Goal: Information Seeking & Learning: Learn about a topic

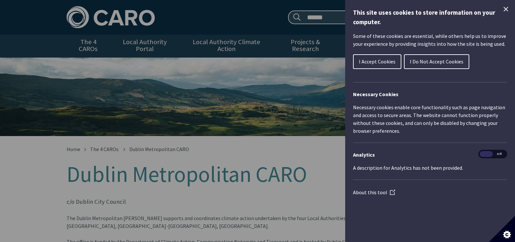
click at [439, 65] on button "I Do Not Accept Cookies" at bounding box center [436, 61] width 65 height 15
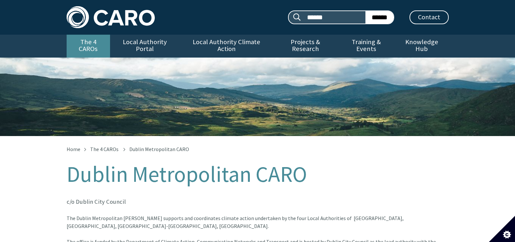
click at [99, 43] on link "The 4 CAROs" at bounding box center [88, 46] width 43 height 23
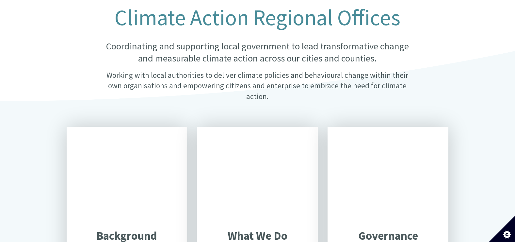
scroll to position [229, 0]
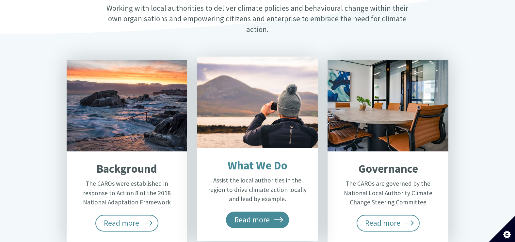
click at [264, 211] on span "Read more" at bounding box center [257, 219] width 63 height 16
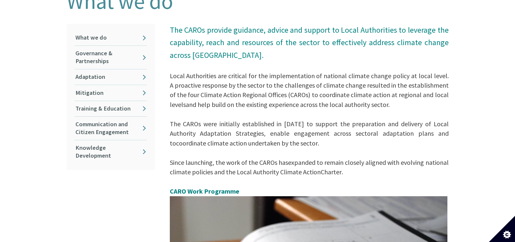
scroll to position [176, 0]
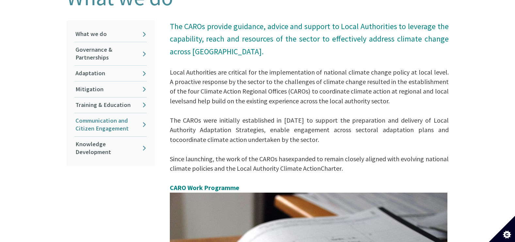
click at [118, 119] on link "Communication and Citizen Engagement" at bounding box center [110, 124] width 73 height 23
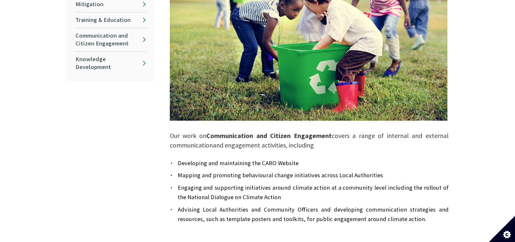
scroll to position [461, 0]
